Goal: Transaction & Acquisition: Purchase product/service

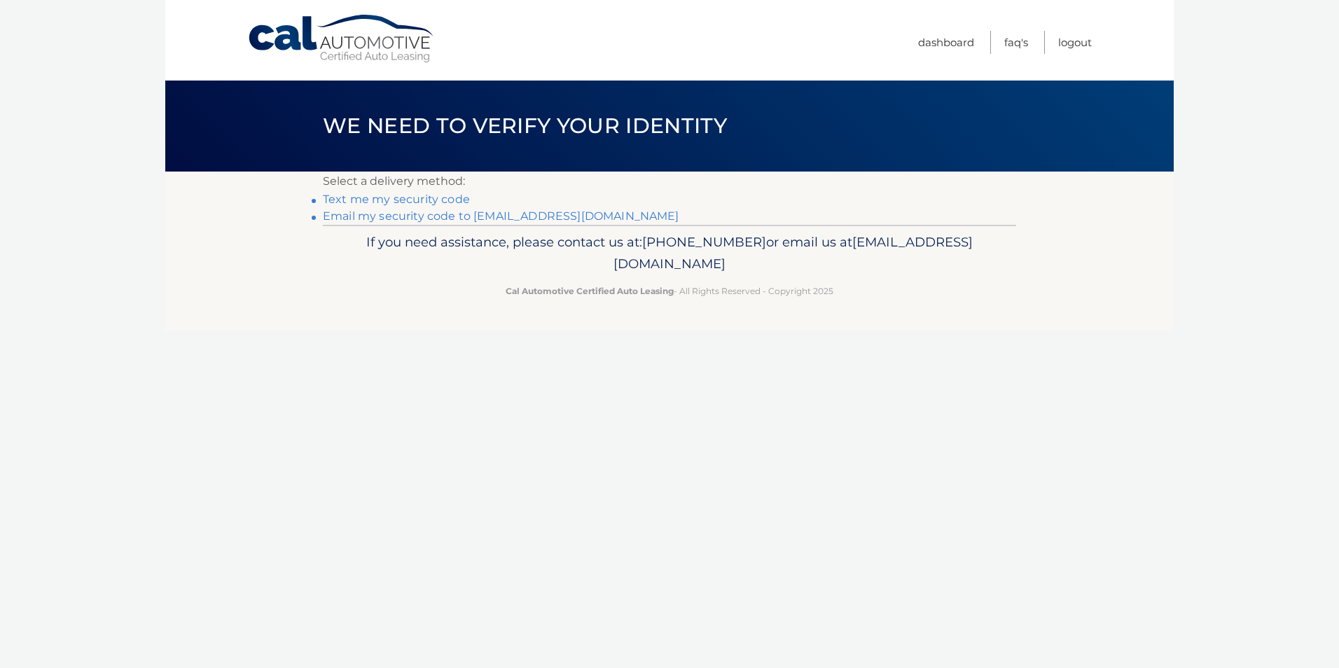
click at [511, 215] on link "Email my security code to o***@creativefurniture.us" at bounding box center [501, 215] width 356 height 13
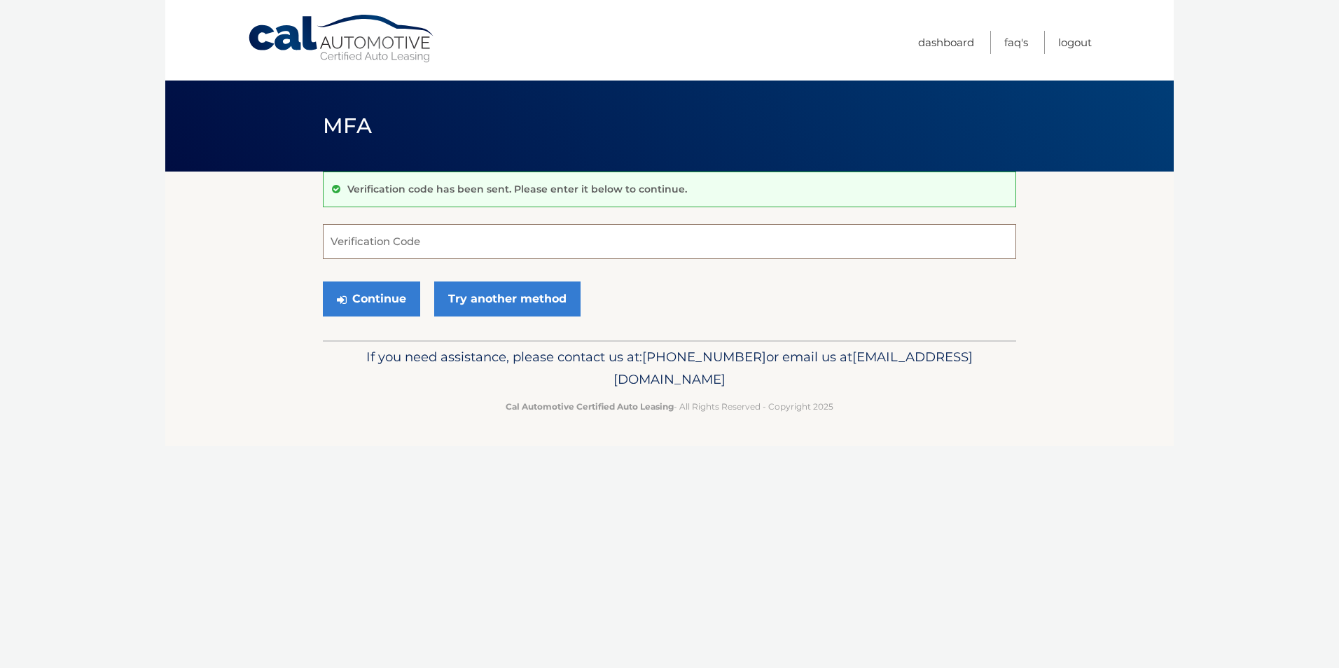
paste input "079997"
click at [382, 299] on button "Continue" at bounding box center [371, 298] width 97 height 35
click at [331, 247] on input "079997" at bounding box center [669, 241] width 693 height 35
click at [383, 299] on button "Continue" at bounding box center [371, 298] width 97 height 35
click at [377, 244] on input "079997" at bounding box center [669, 241] width 693 height 35
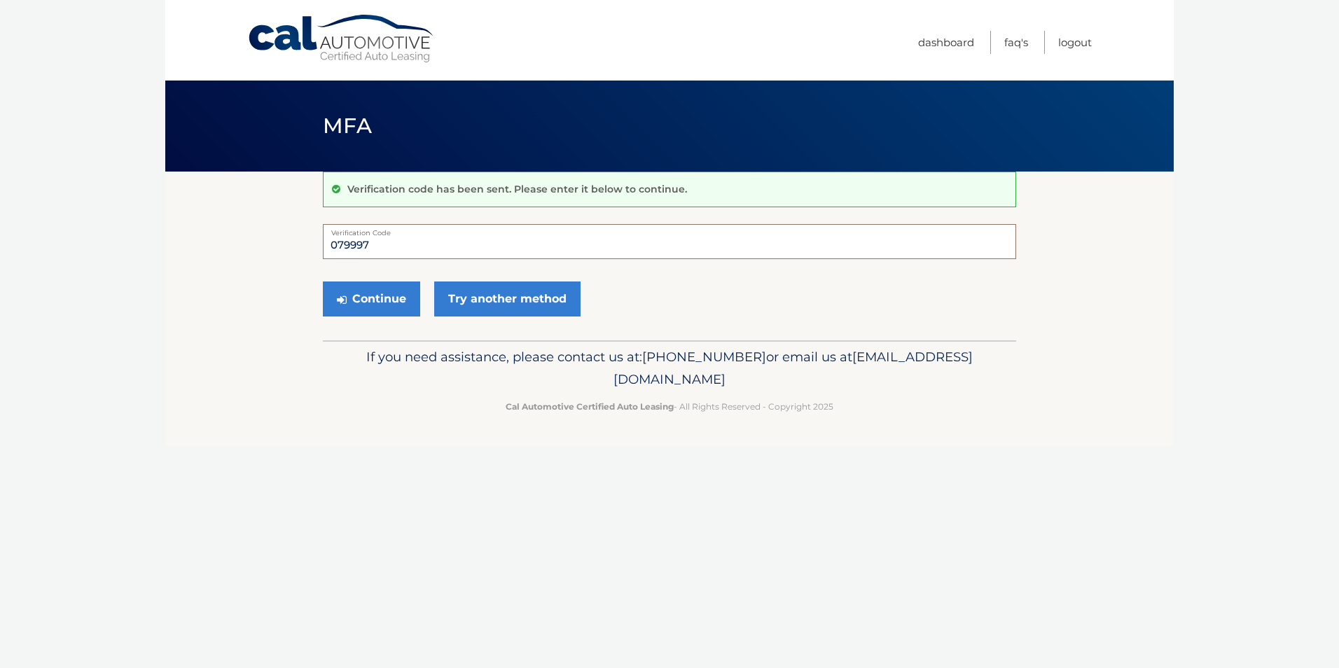
click at [399, 246] on input "079997" at bounding box center [669, 241] width 693 height 35
click at [329, 245] on input "079997" at bounding box center [669, 241] width 693 height 35
drag, startPoint x: 383, startPoint y: 246, endPoint x: 260, endPoint y: 246, distance: 123.2
click at [260, 246] on section "Verification code has been sent. Please enter it below to continue. 079997 Veri…" at bounding box center [669, 256] width 1008 height 169
paste input "text"
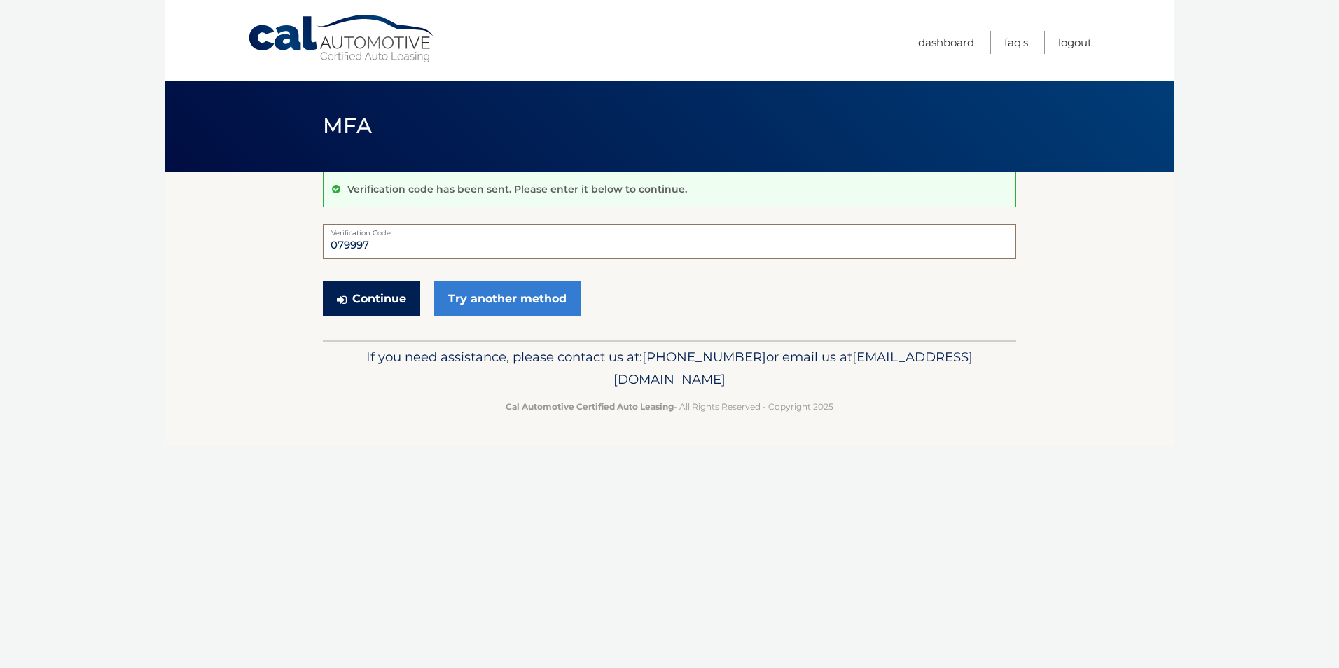
type input "079997"
click at [375, 295] on button "Continue" at bounding box center [371, 298] width 97 height 35
click at [380, 298] on button "Continue" at bounding box center [371, 298] width 97 height 35
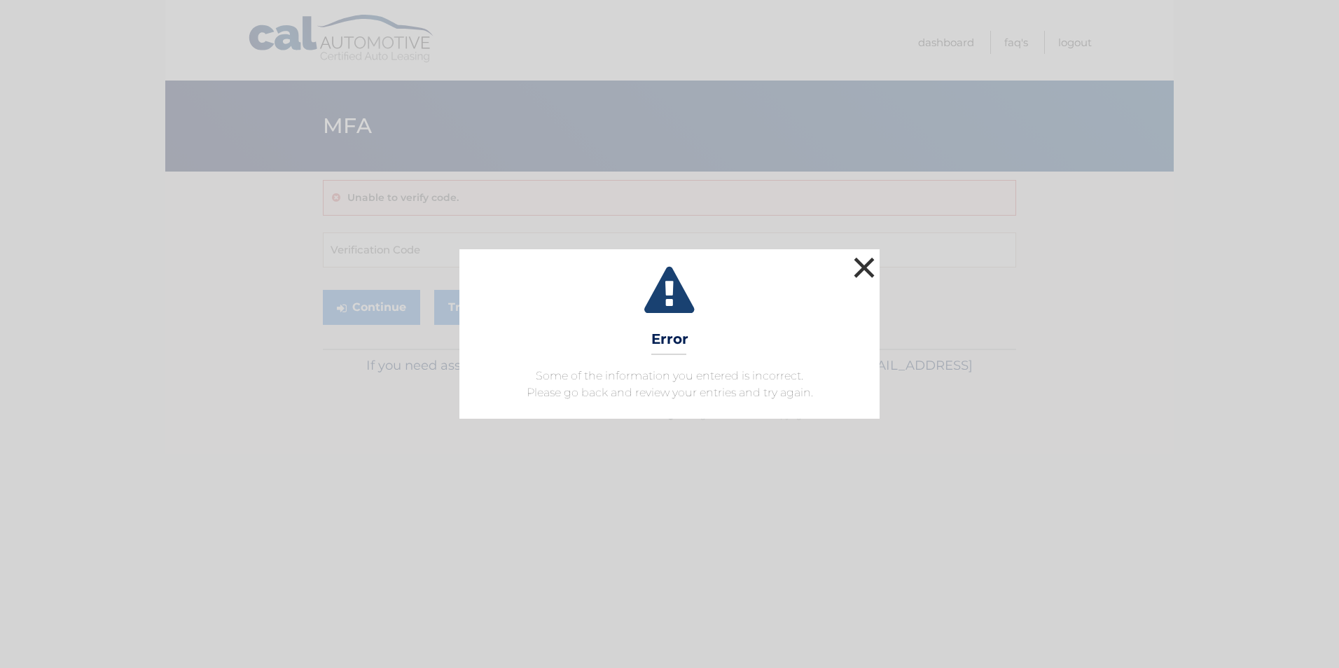
click at [865, 263] on button "×" at bounding box center [864, 267] width 28 height 28
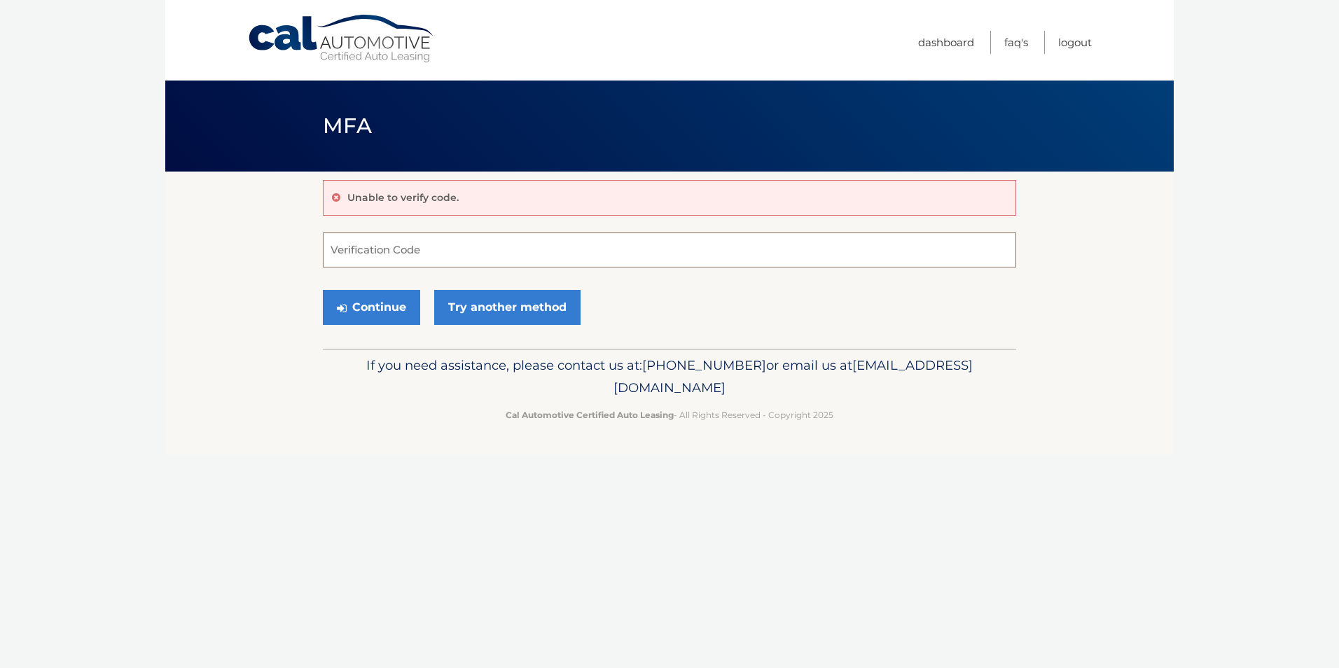
click at [382, 246] on input "Verification Code" at bounding box center [669, 249] width 693 height 35
paste input "079997"
type input "079997"
click at [361, 305] on button "Continue" at bounding box center [371, 307] width 97 height 35
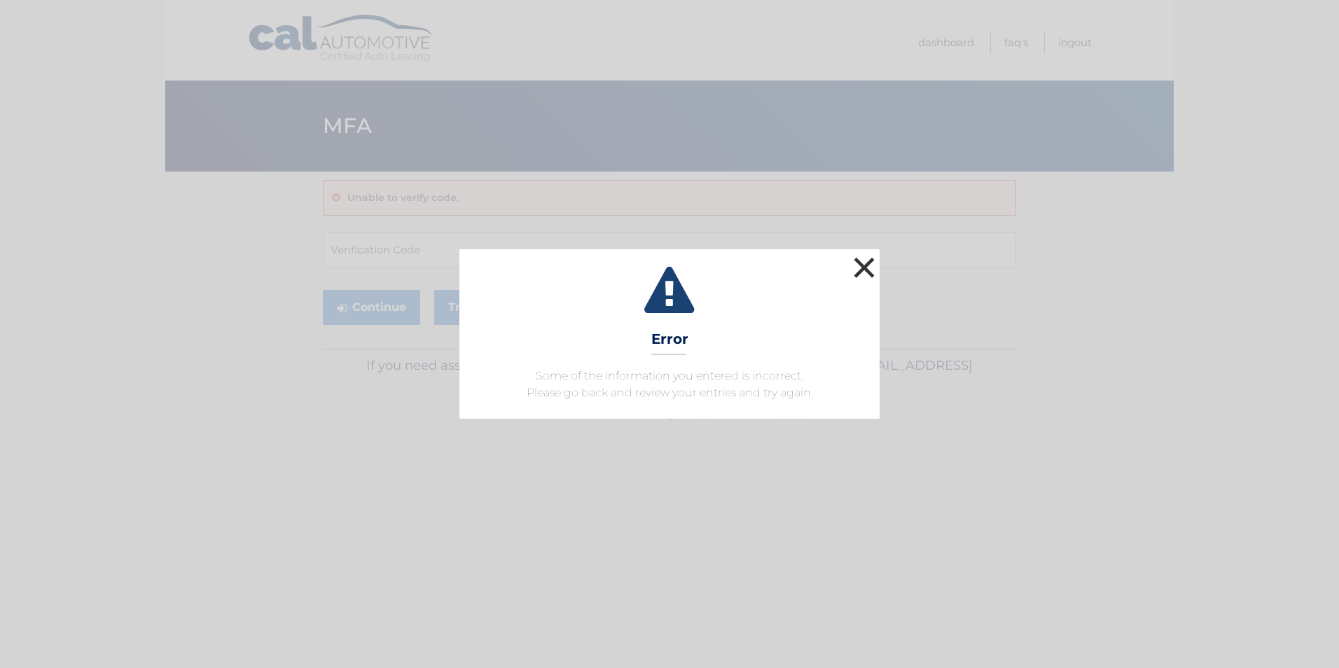
click at [867, 270] on button "×" at bounding box center [864, 267] width 28 height 28
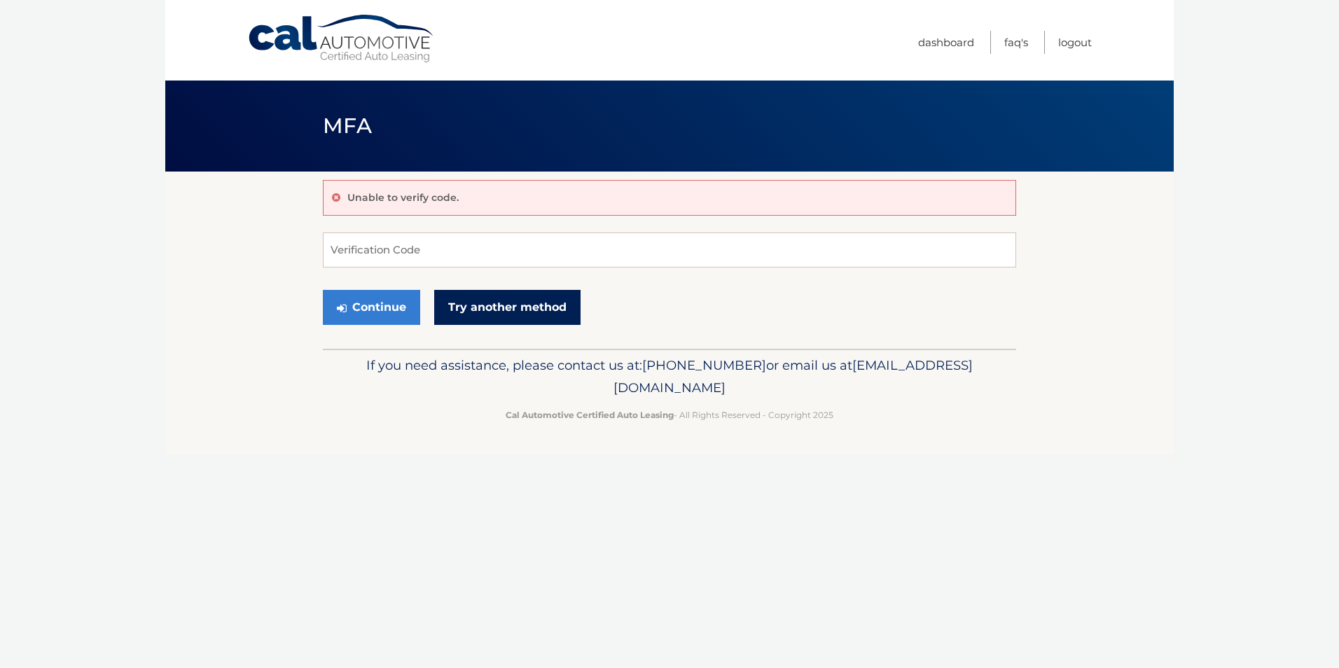
click at [492, 313] on link "Try another method" at bounding box center [507, 307] width 146 height 35
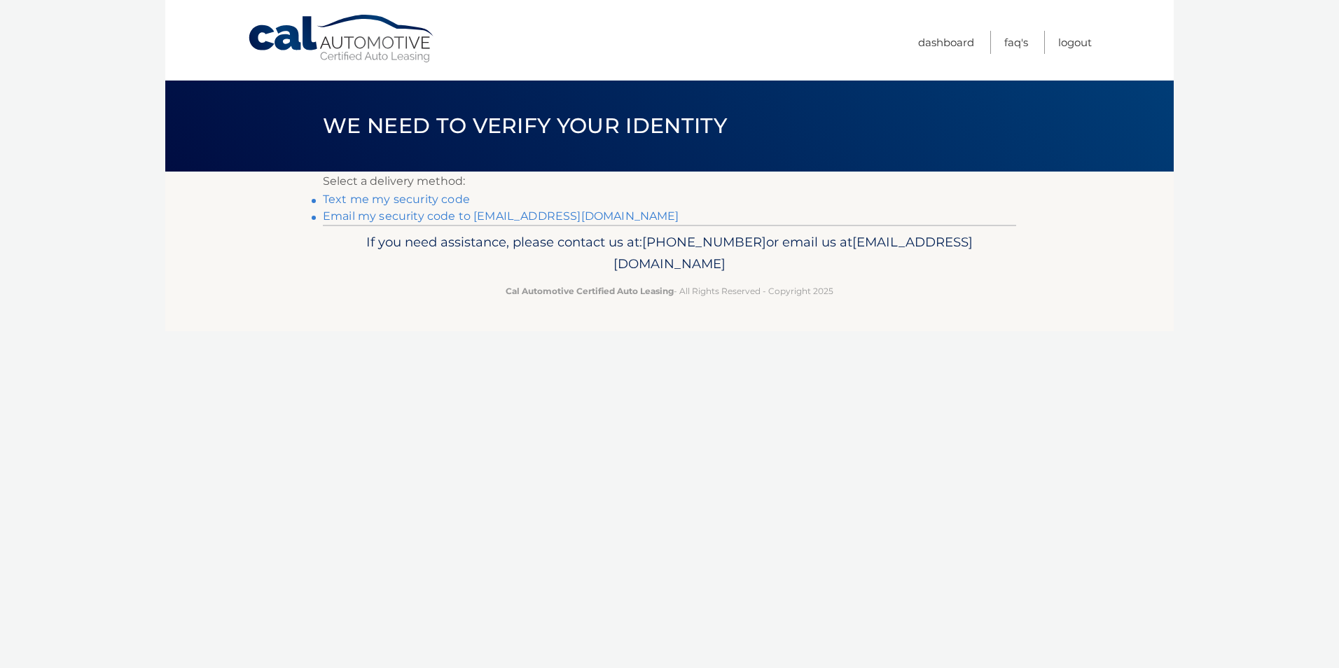
click at [554, 217] on link "Email my security code to o***@creativefurniture.us" at bounding box center [501, 215] width 356 height 13
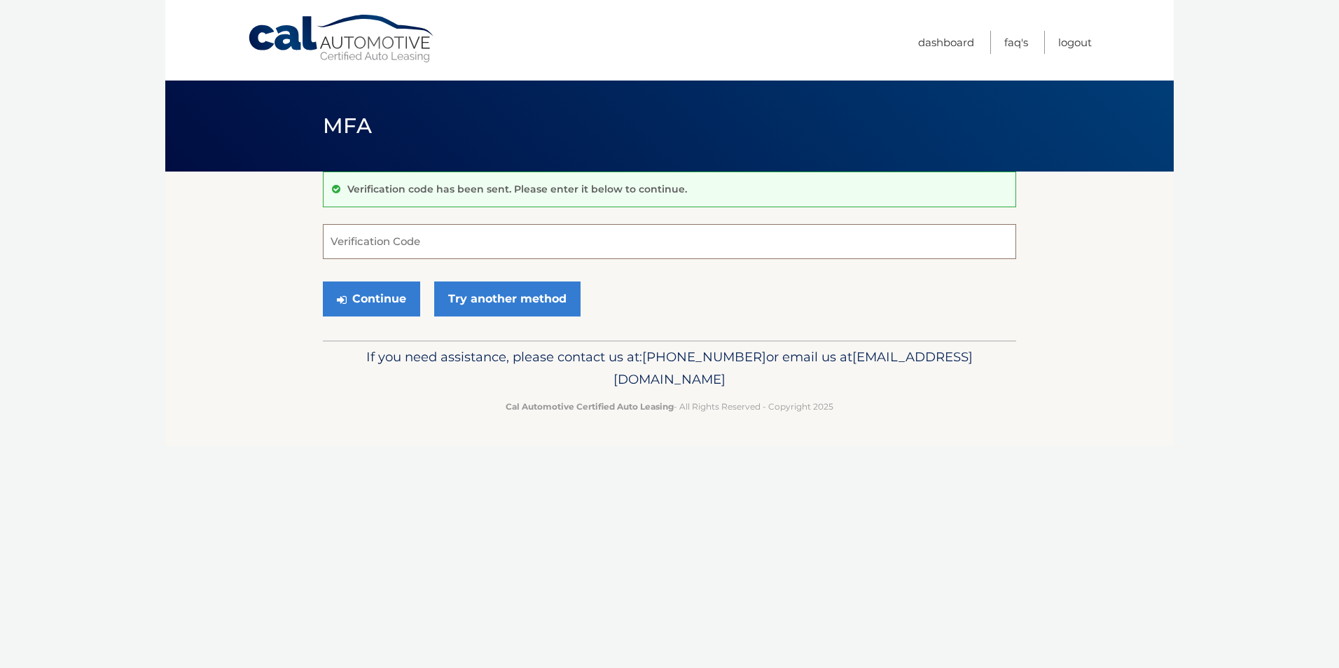
paste input "538722"
click at [374, 301] on button "Continue" at bounding box center [371, 298] width 97 height 35
type input "538722"
click at [323, 281] on button "Continue" at bounding box center [371, 298] width 97 height 35
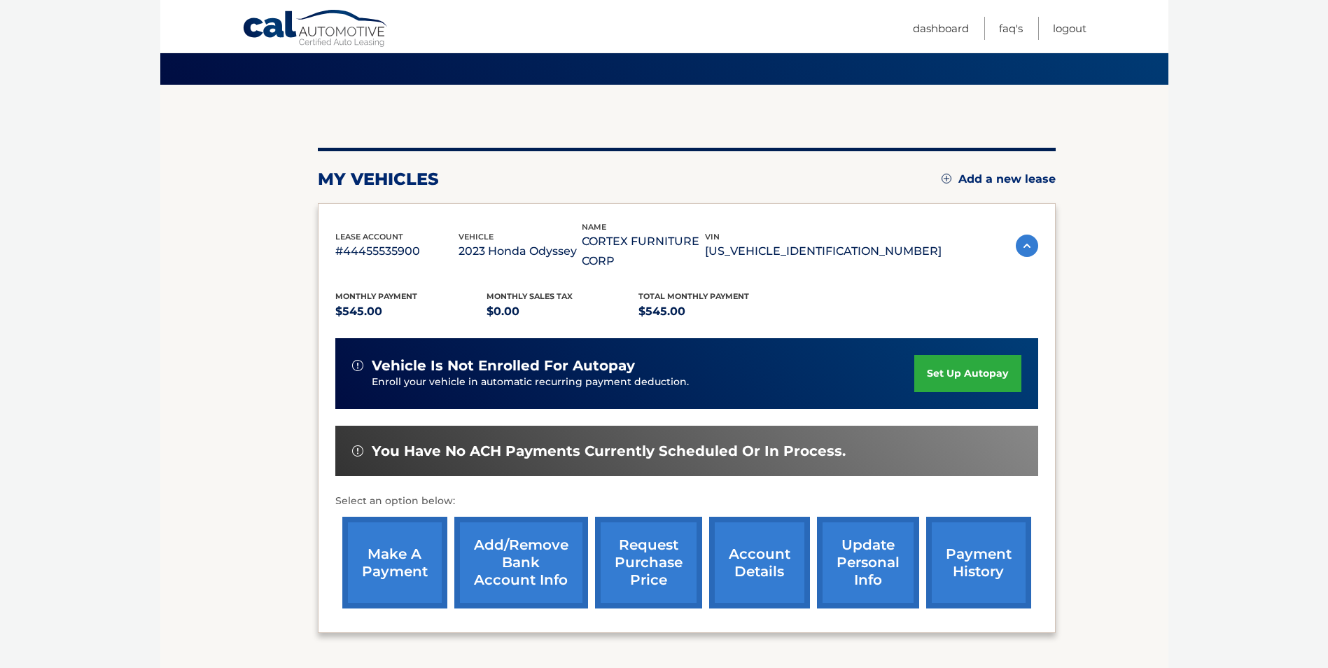
scroll to position [200, 0]
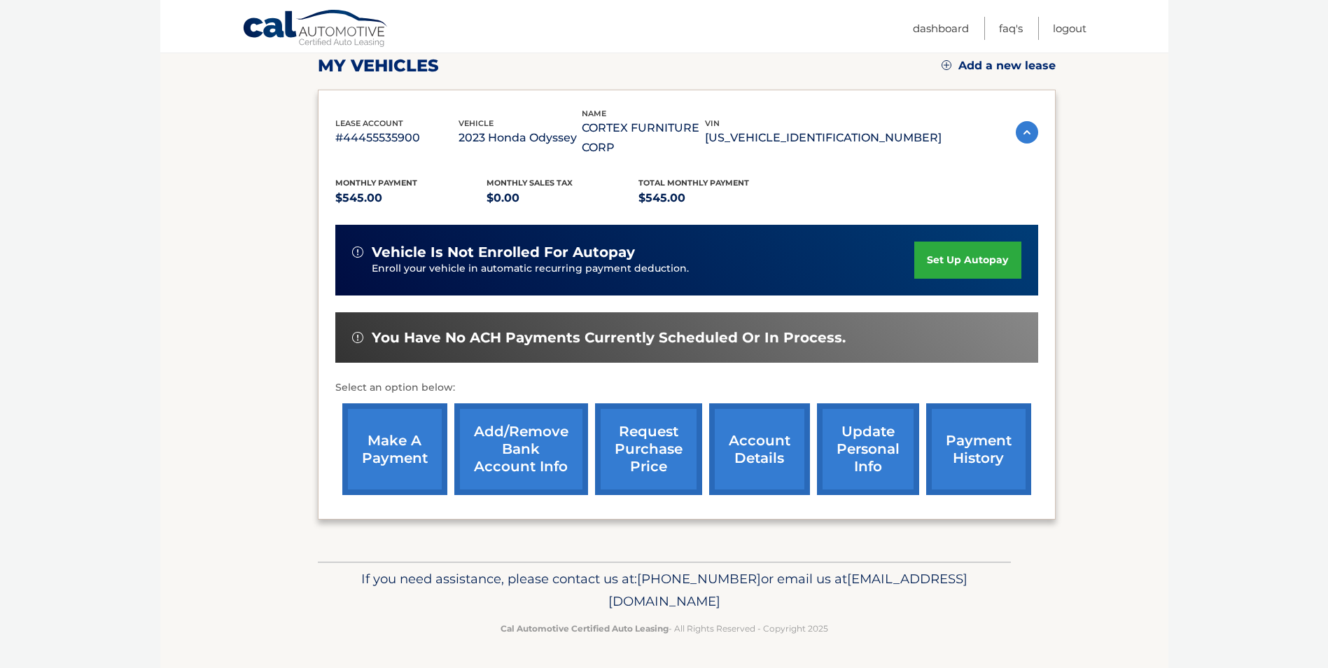
click at [400, 459] on link "make a payment" at bounding box center [394, 449] width 105 height 92
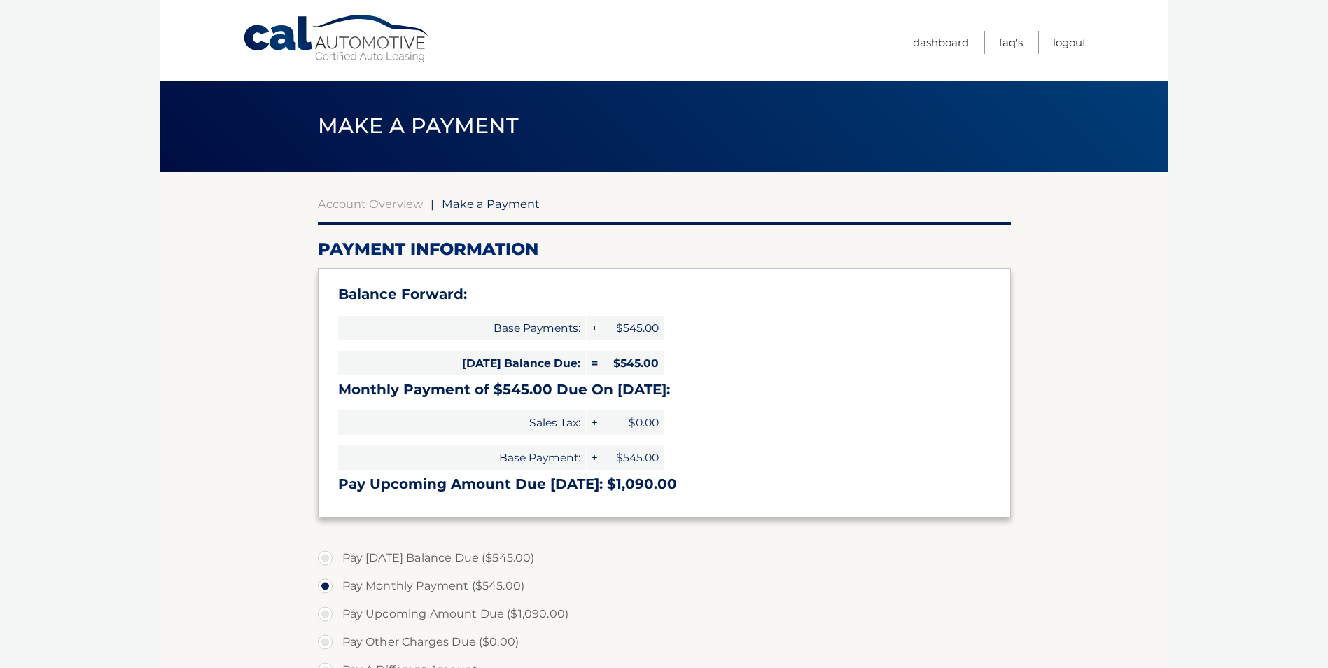
select select "NGRkZTc4MTQtYjg0Yy00ZDJjLWIwYzAtNzY5MTFlMzZkYzY1"
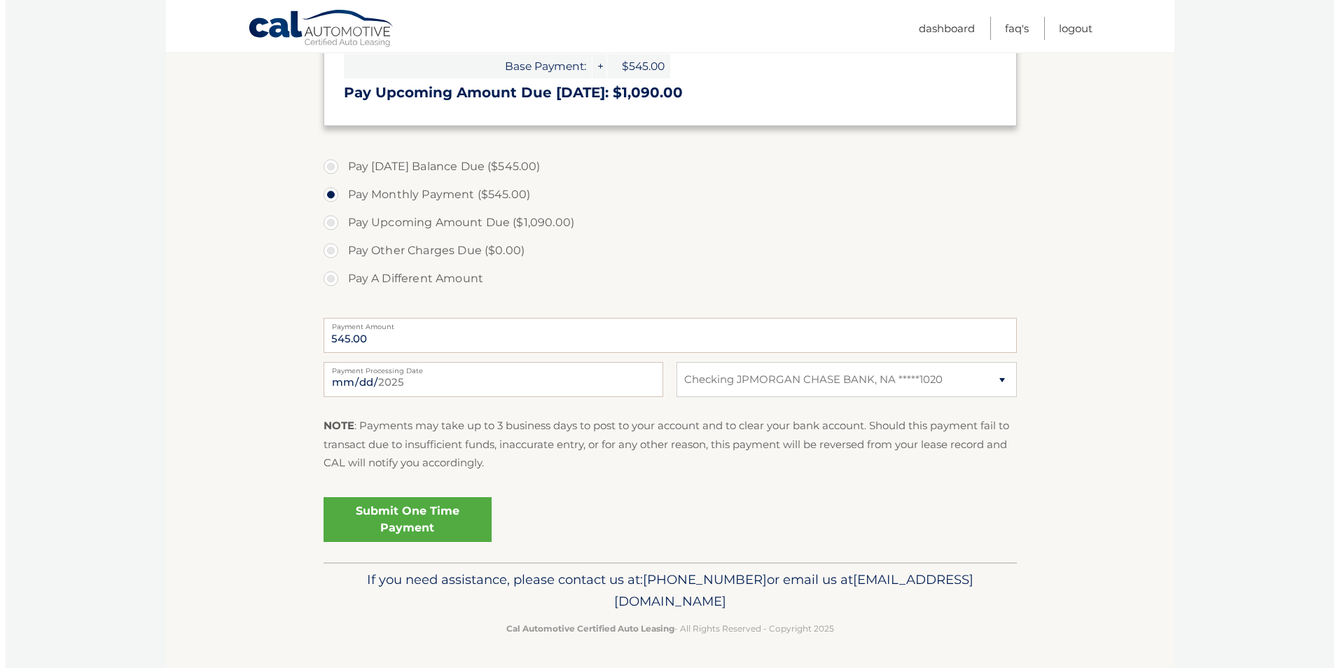
scroll to position [392, 0]
click at [403, 520] on link "Submit One Time Payment" at bounding box center [402, 518] width 168 height 45
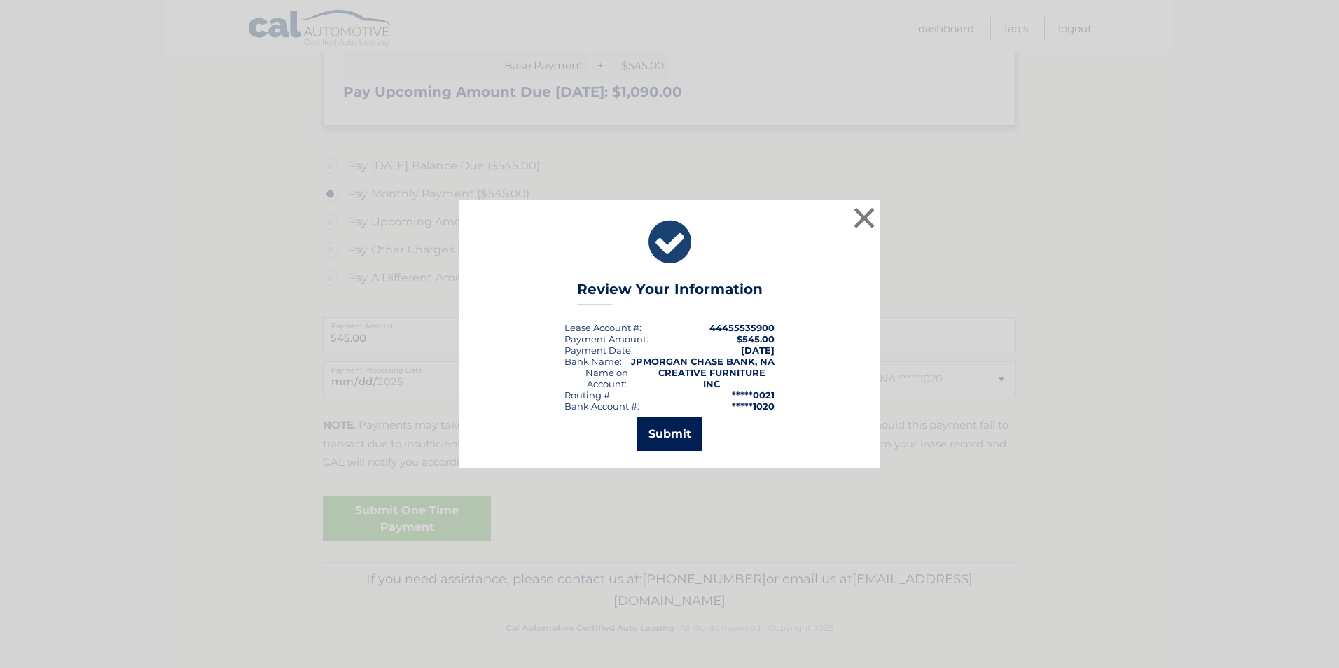
click at [675, 425] on button "Submit" at bounding box center [669, 434] width 65 height 34
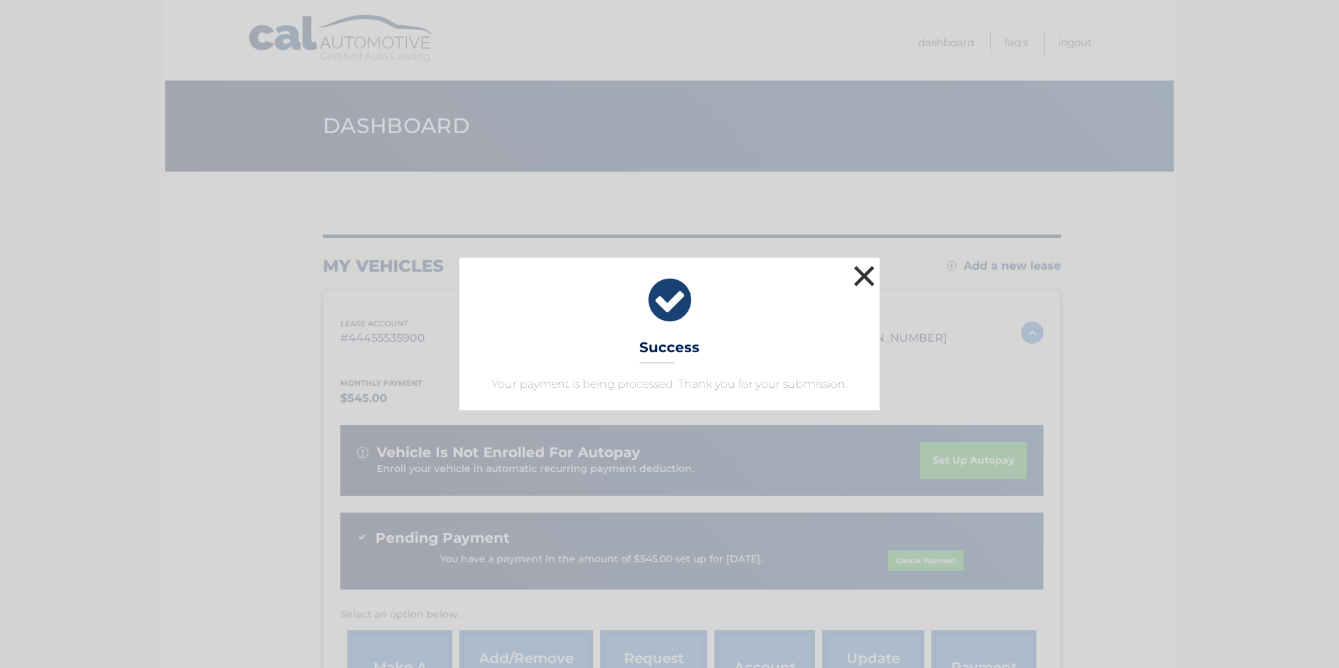
click at [864, 274] on button "×" at bounding box center [864, 276] width 28 height 28
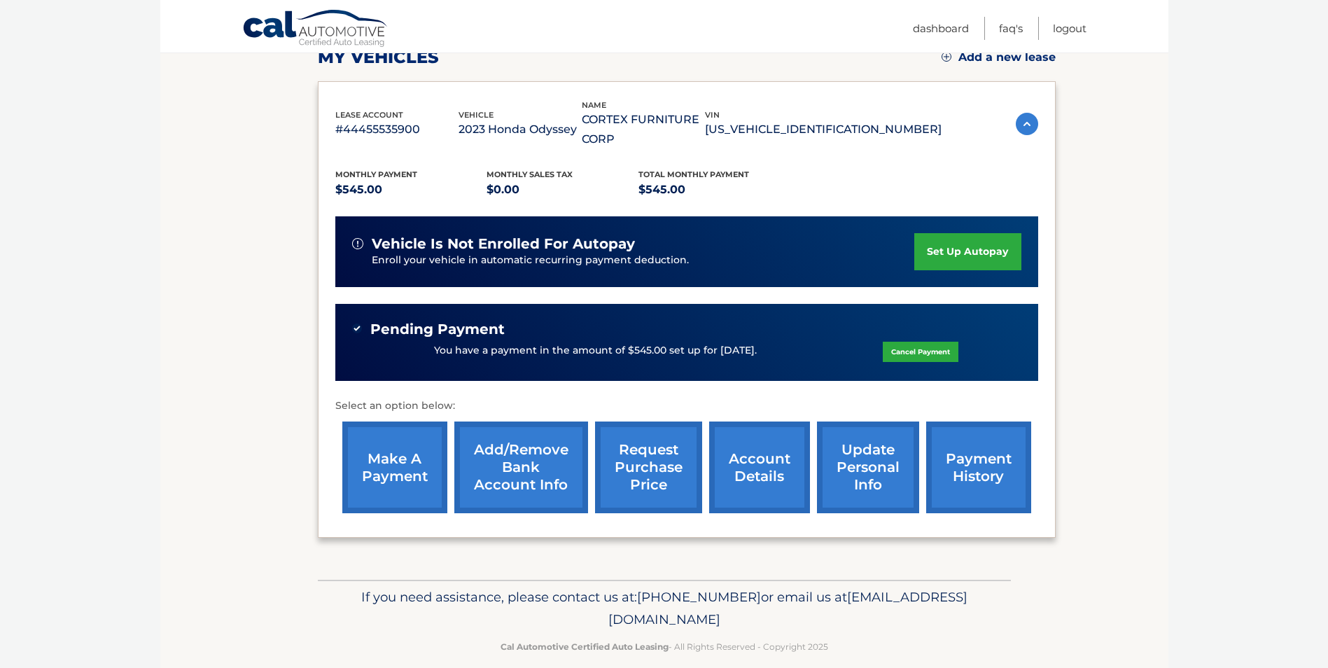
scroll to position [210, 0]
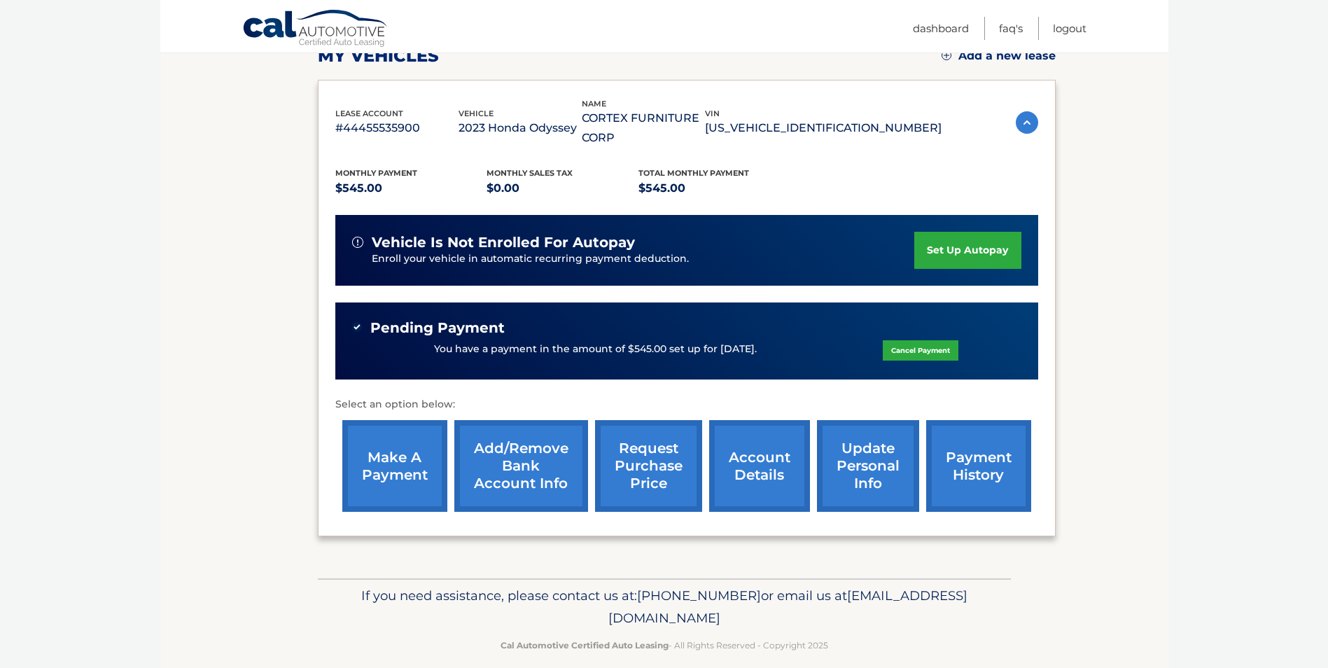
click at [358, 328] on img at bounding box center [357, 327] width 10 height 10
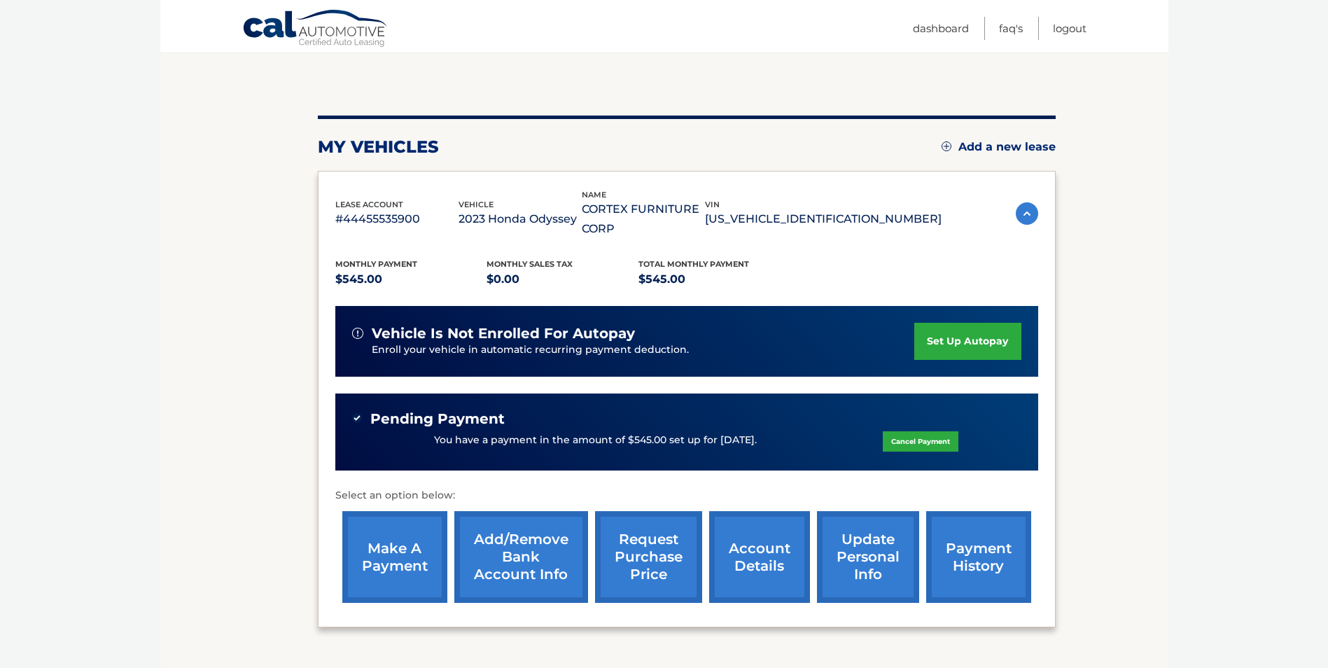
scroll to position [0, 0]
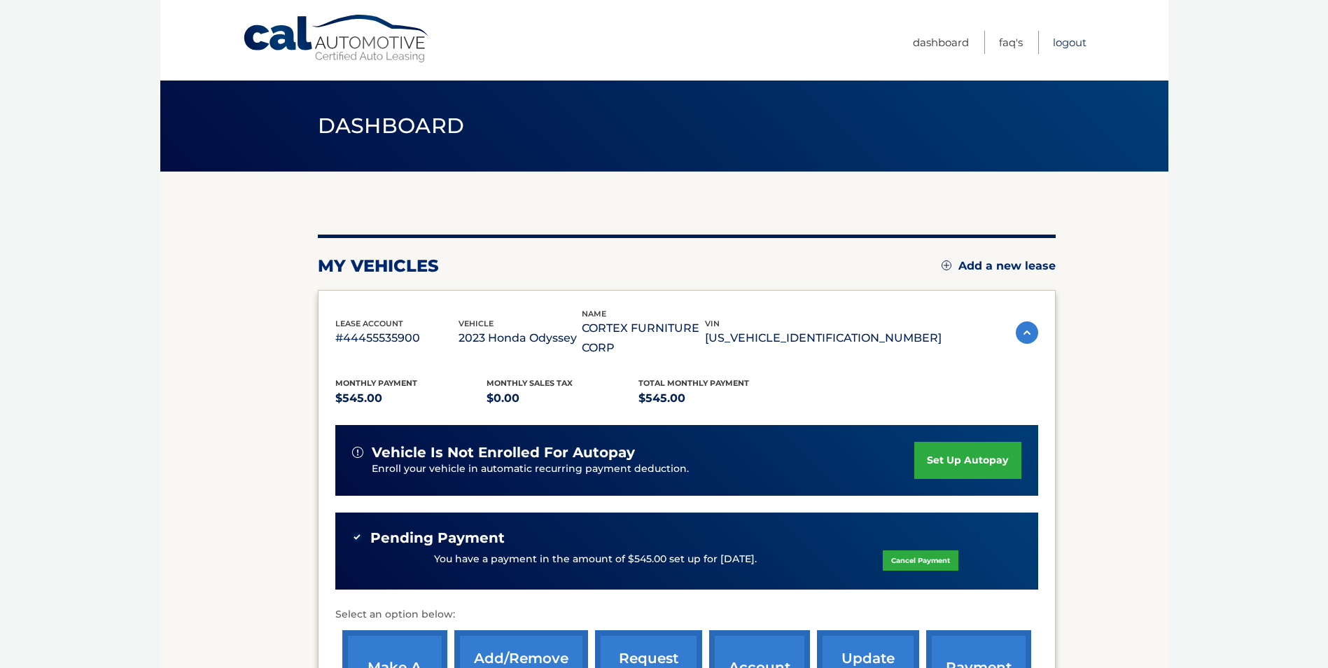
click at [1064, 39] on link "Logout" at bounding box center [1070, 42] width 34 height 23
